Goal: Find specific page/section: Find specific page/section

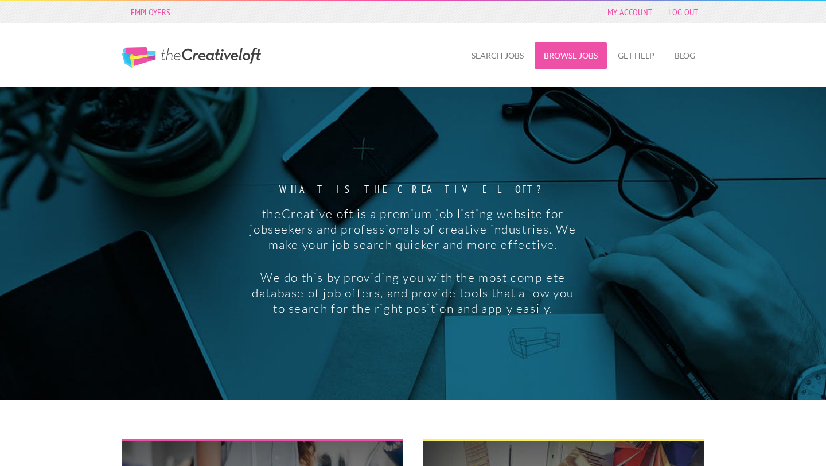
click at [572, 62] on link "Browse Jobs" at bounding box center [570, 55] width 72 height 26
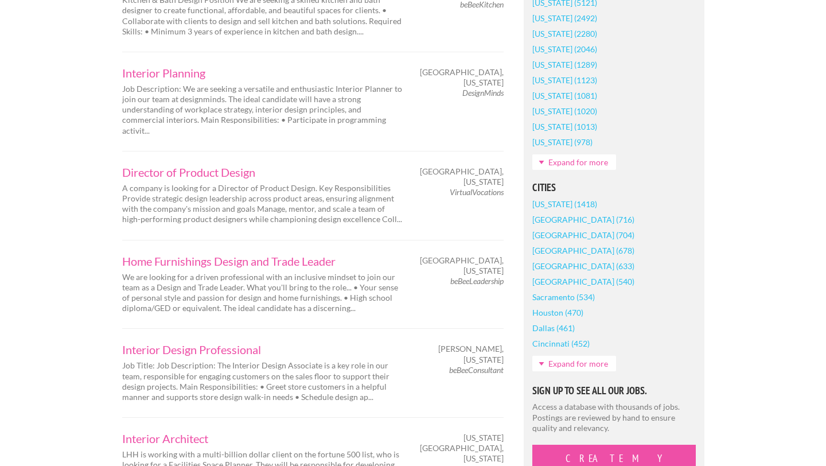
scroll to position [770, 0]
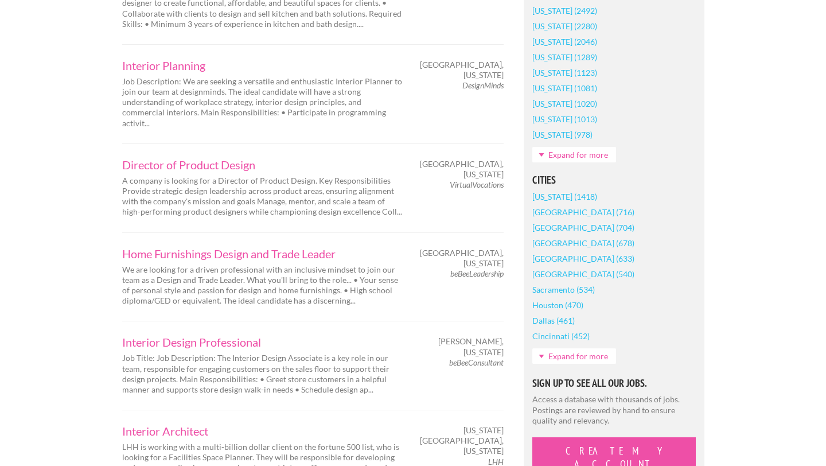
click at [578, 355] on link "Expand for more" at bounding box center [574, 355] width 84 height 15
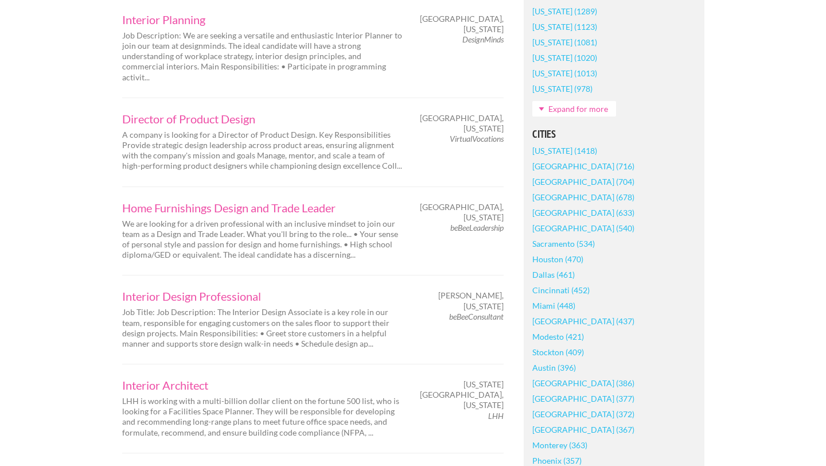
scroll to position [818, 0]
click at [558, 381] on link "Boston (386)" at bounding box center [583, 380] width 102 height 15
